Goal: Register for event/course

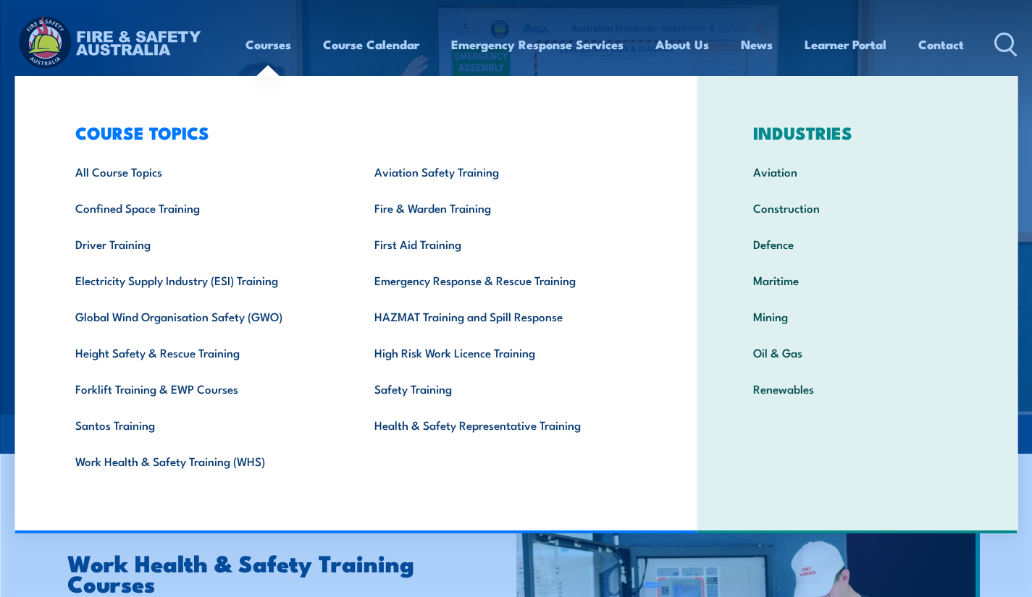
click at [269, 49] on link "Courses" at bounding box center [268, 44] width 46 height 38
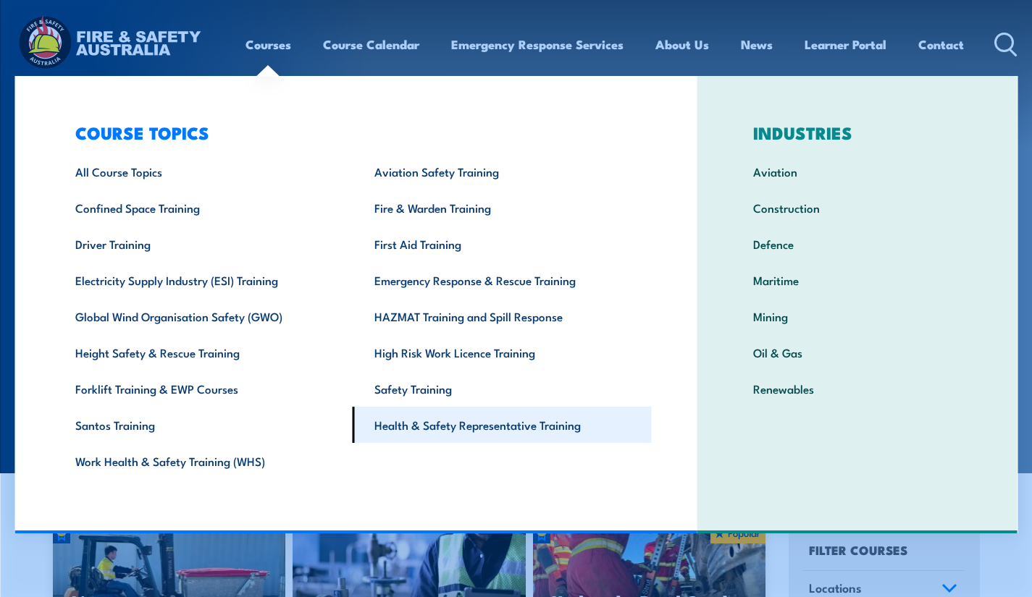
click at [412, 421] on link "Health & Safety Representative Training" at bounding box center [501, 425] width 299 height 36
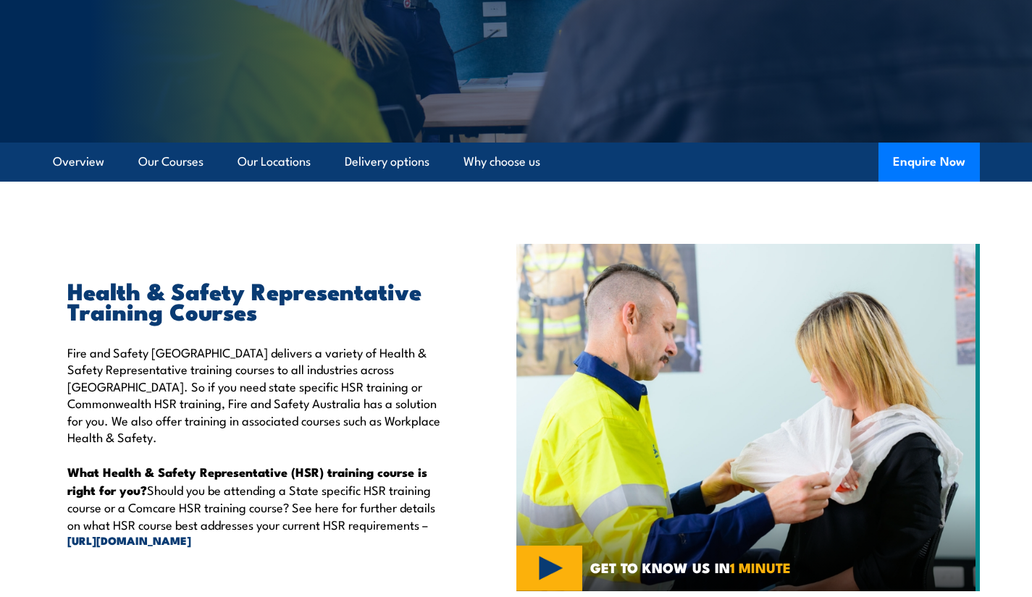
scroll to position [290, 0]
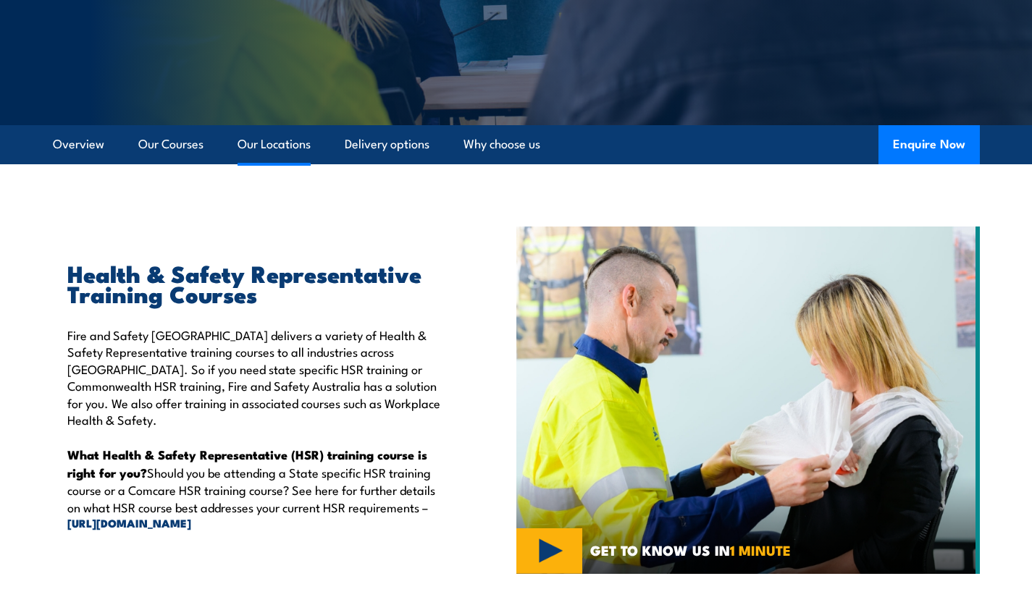
click at [280, 149] on link "Our Locations" at bounding box center [273, 144] width 73 height 38
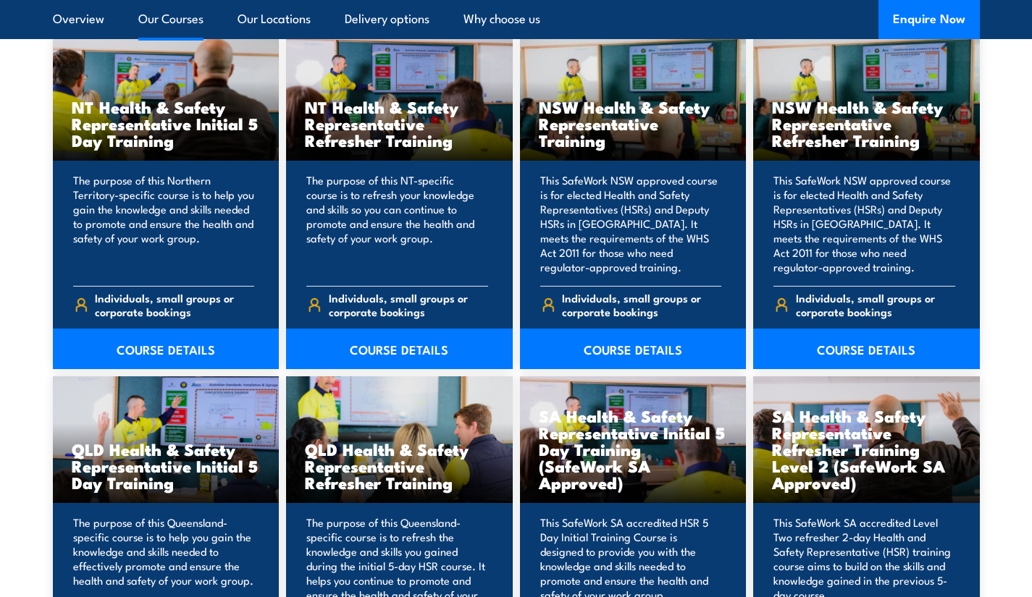
scroll to position [1536, 0]
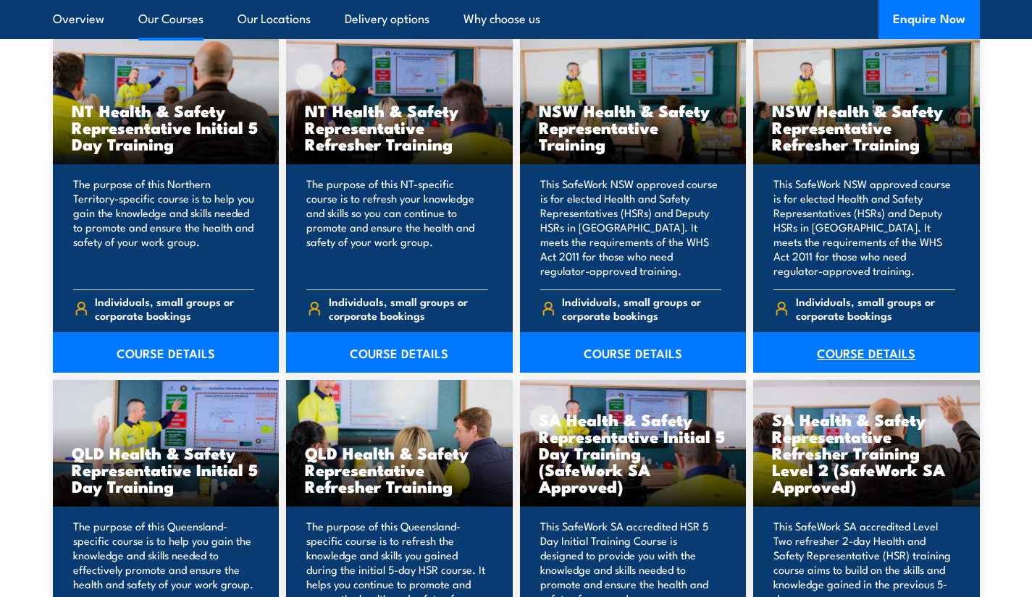
click at [838, 358] on link "COURSE DETAILS" at bounding box center [866, 352] width 227 height 41
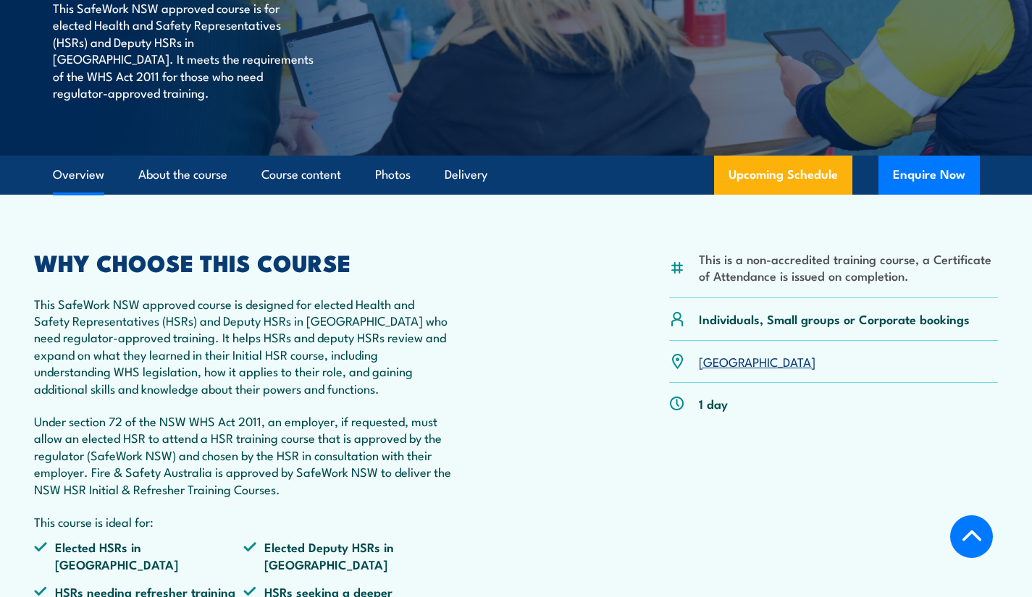
scroll to position [217, 0]
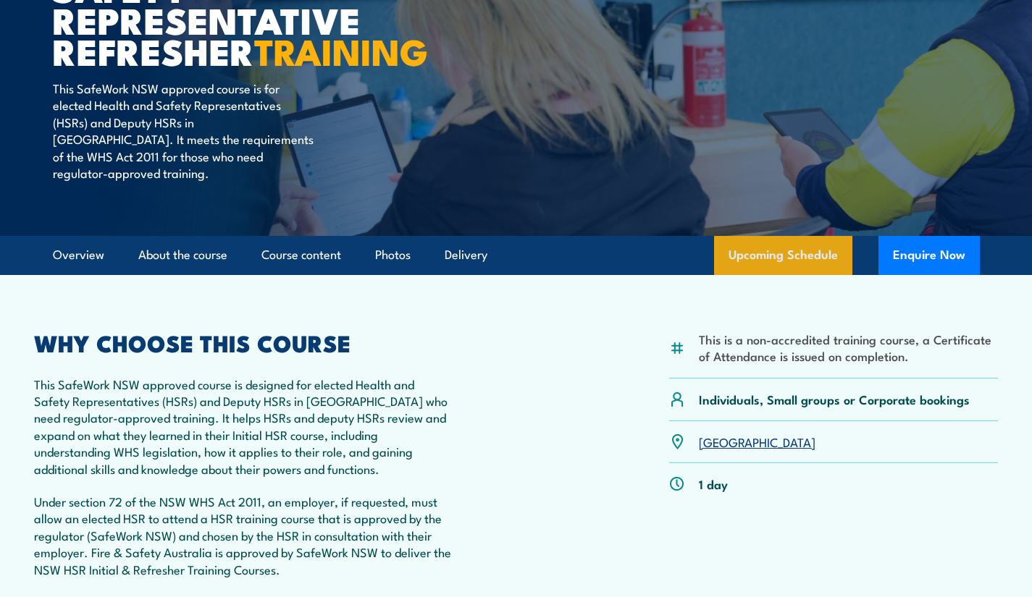
click at [770, 271] on link "Upcoming Schedule" at bounding box center [783, 255] width 138 height 39
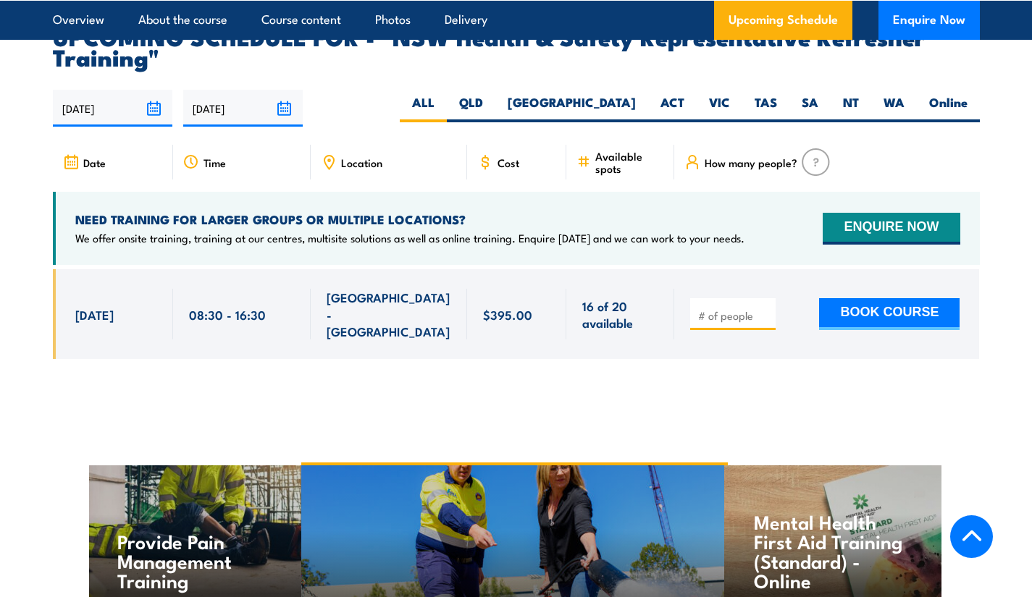
scroll to position [2735, 0]
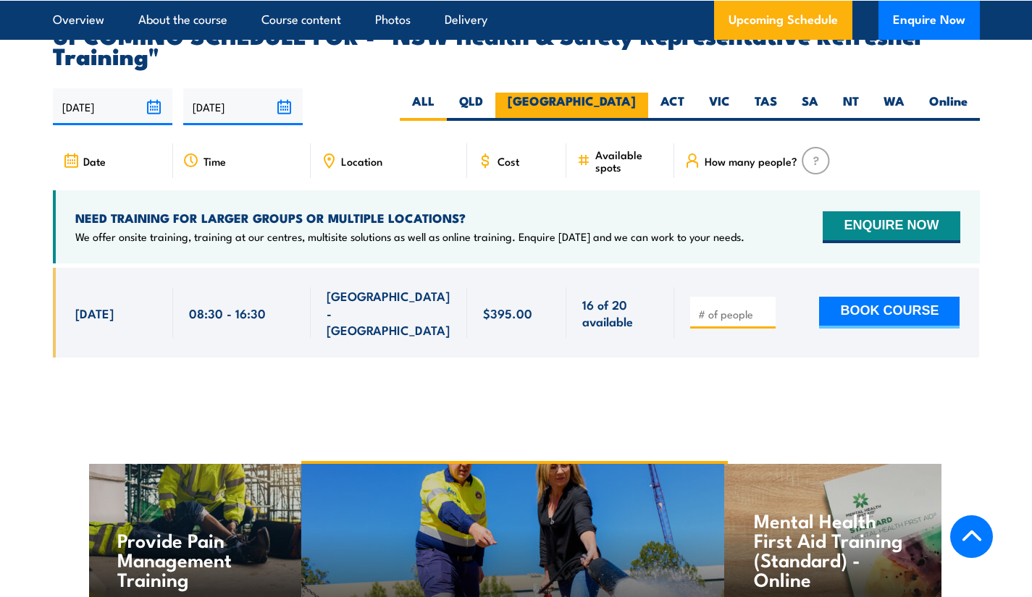
click at [621, 93] on label "NSW" at bounding box center [571, 107] width 153 height 28
click at [636, 93] on input "NSW" at bounding box center [640, 97] width 9 height 9
radio input "true"
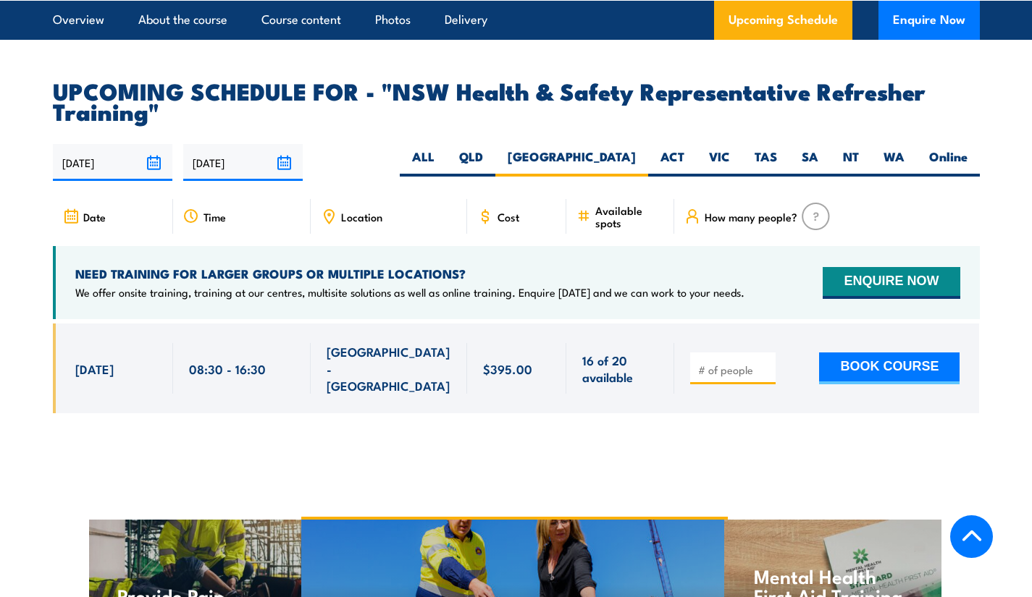
scroll to position [2663, 0]
